Goal: Transaction & Acquisition: Purchase product/service

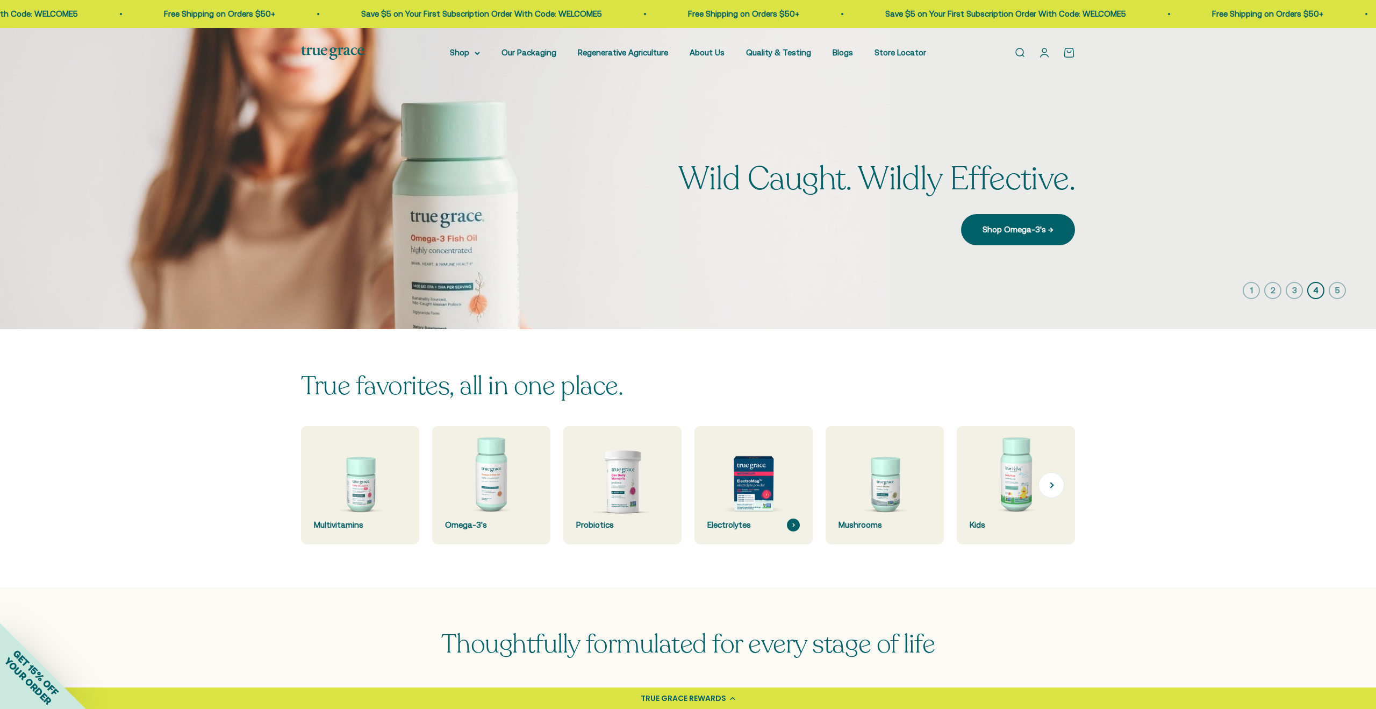
click at [752, 480] on img at bounding box center [753, 485] width 125 height 125
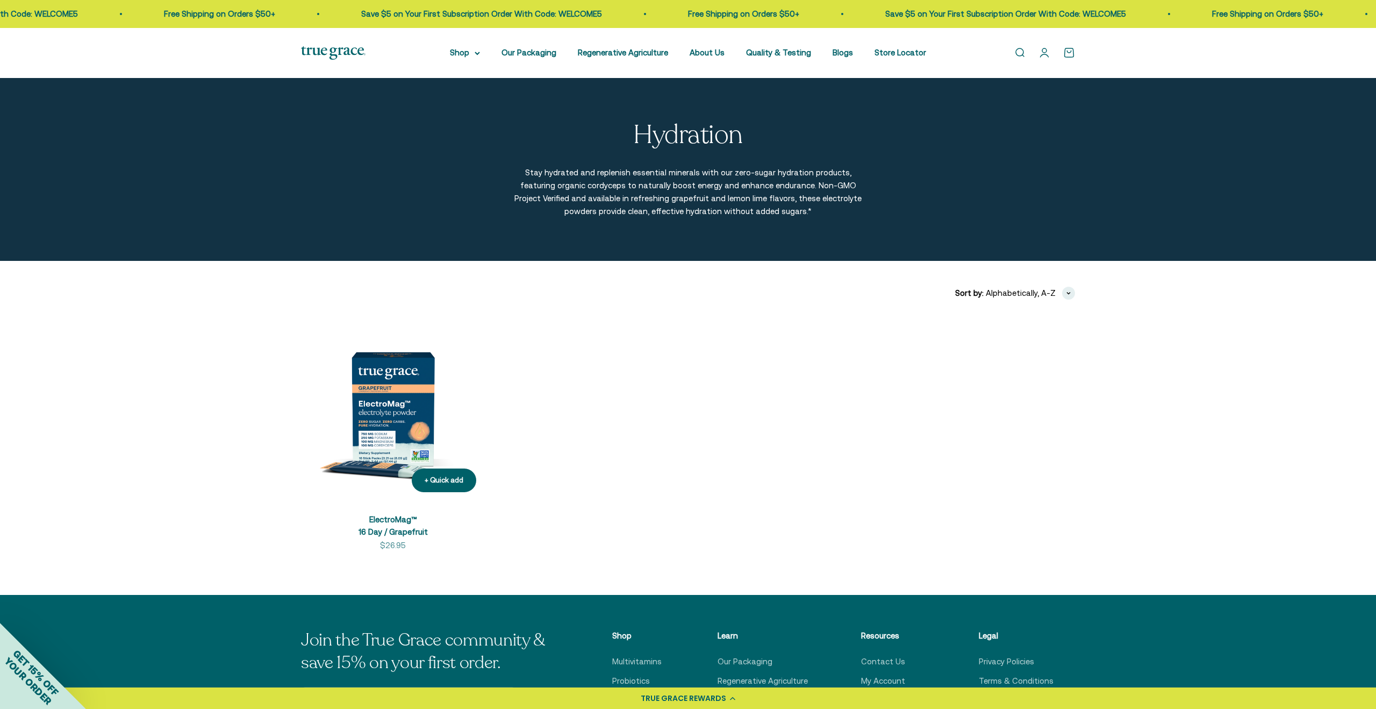
click at [416, 437] on img at bounding box center [393, 409] width 184 height 184
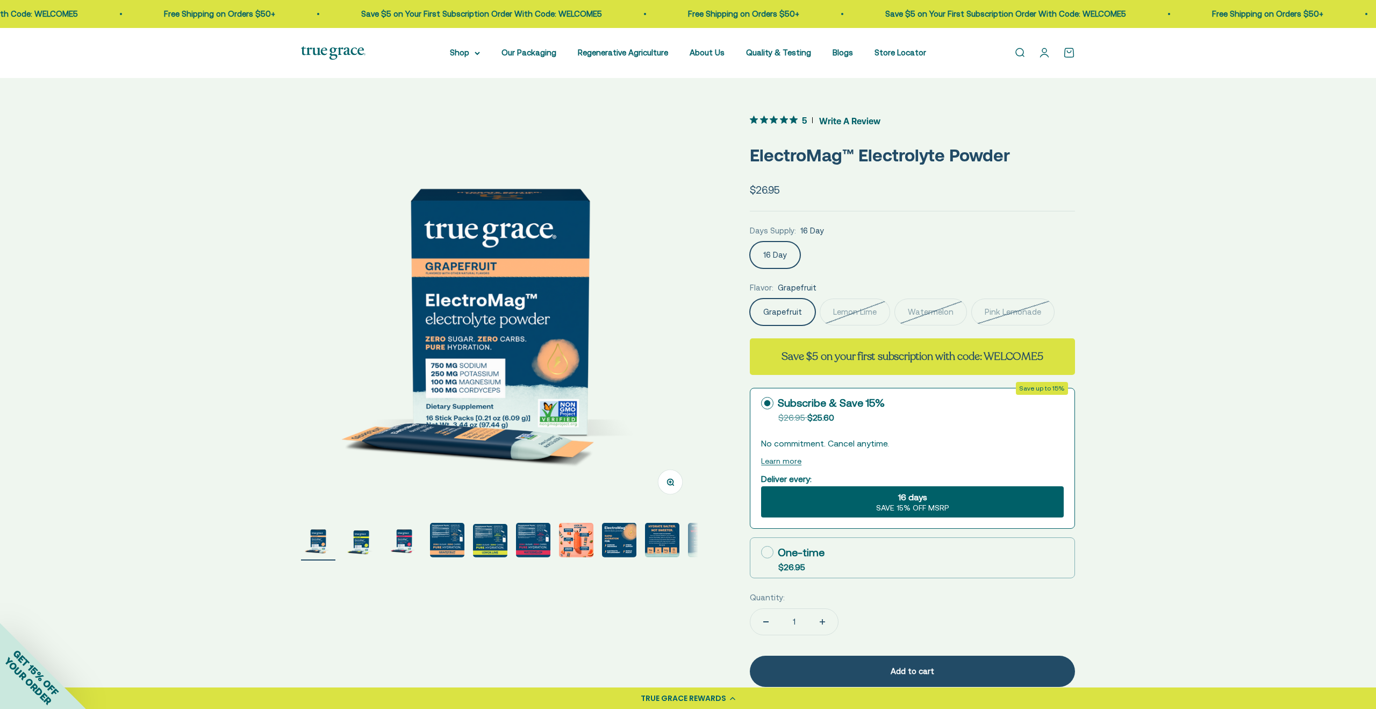
click at [473, 304] on img at bounding box center [499, 310] width 397 height 397
